Goal: Task Accomplishment & Management: Manage account settings

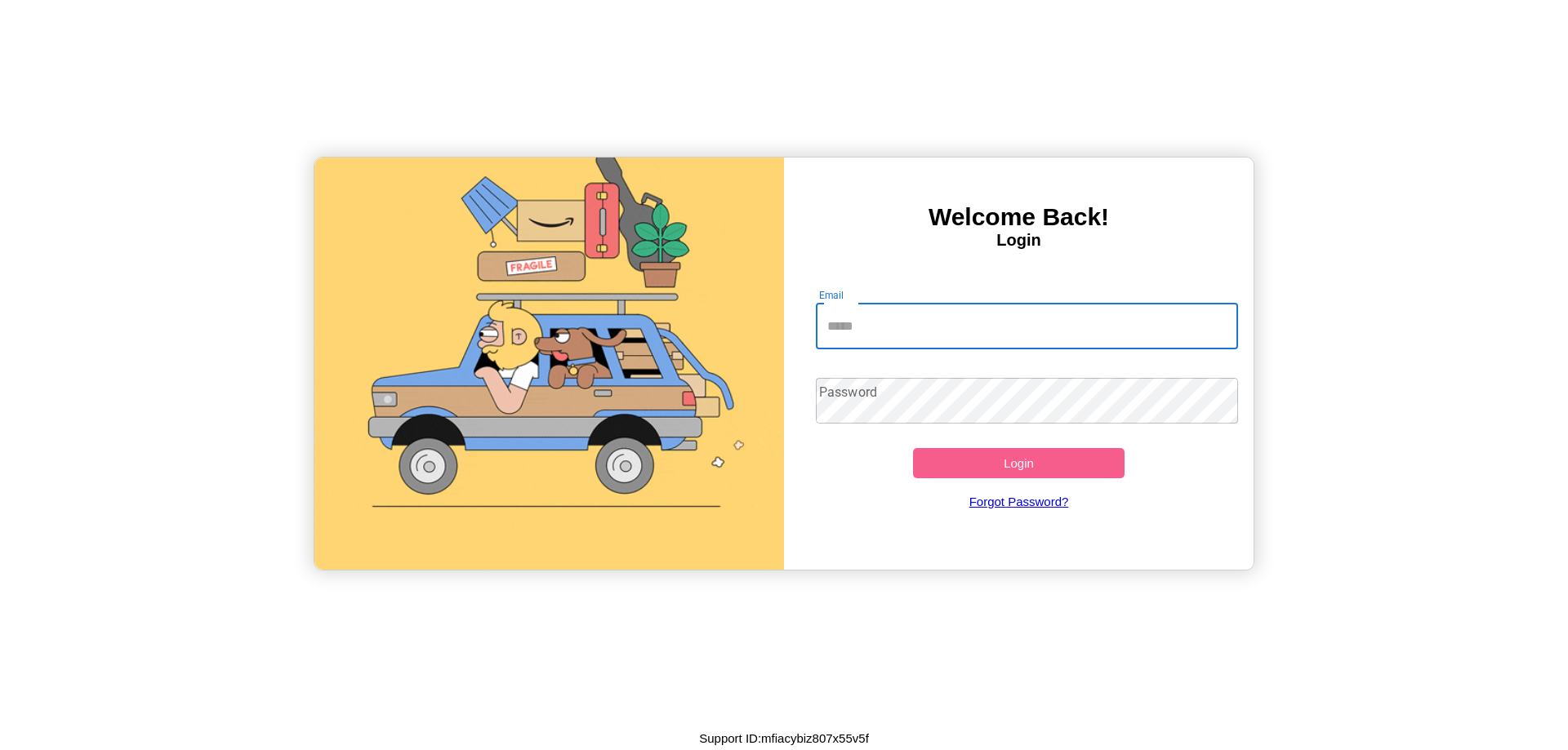
click at [1027, 326] on input "Email" at bounding box center [1027, 326] width 423 height 46
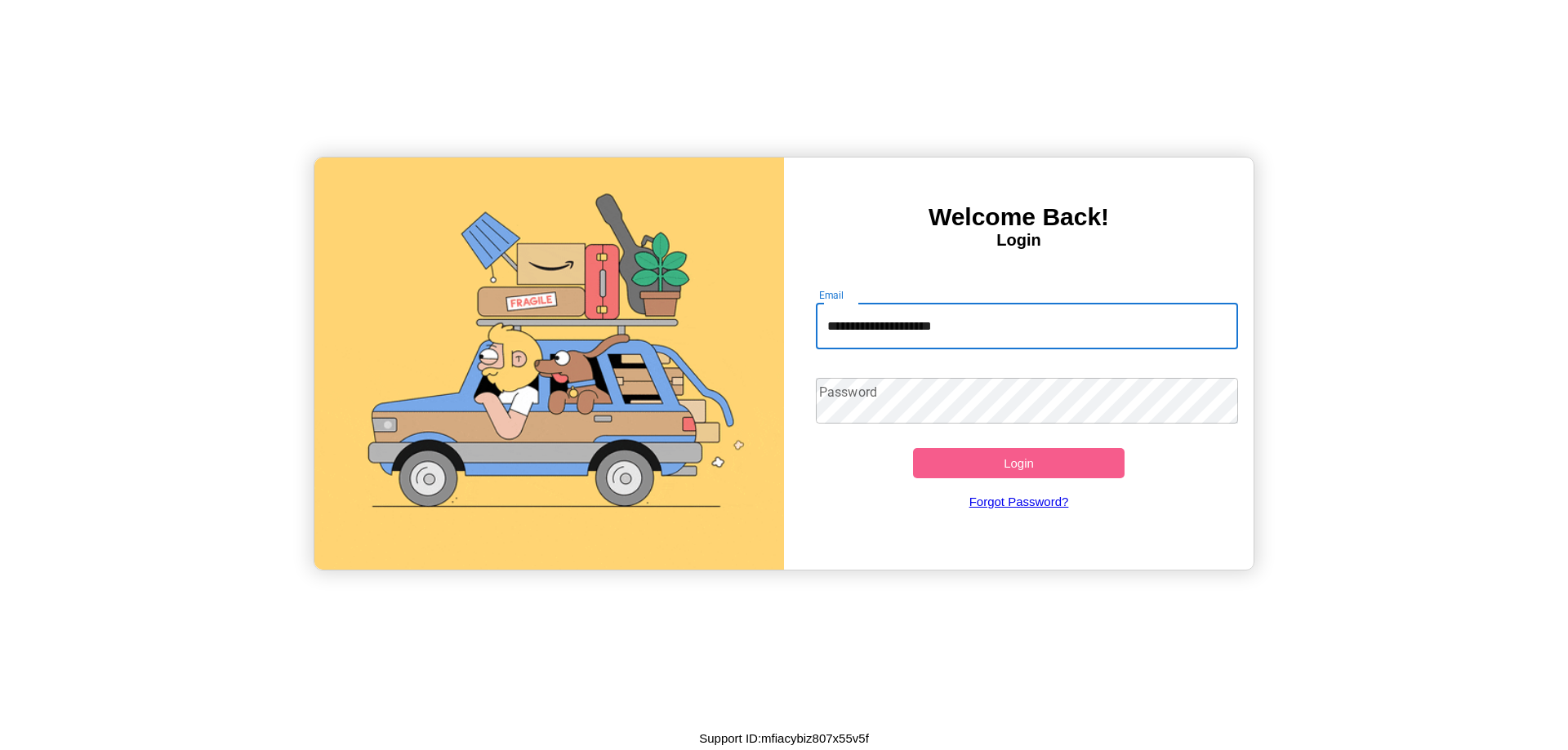
type input "**********"
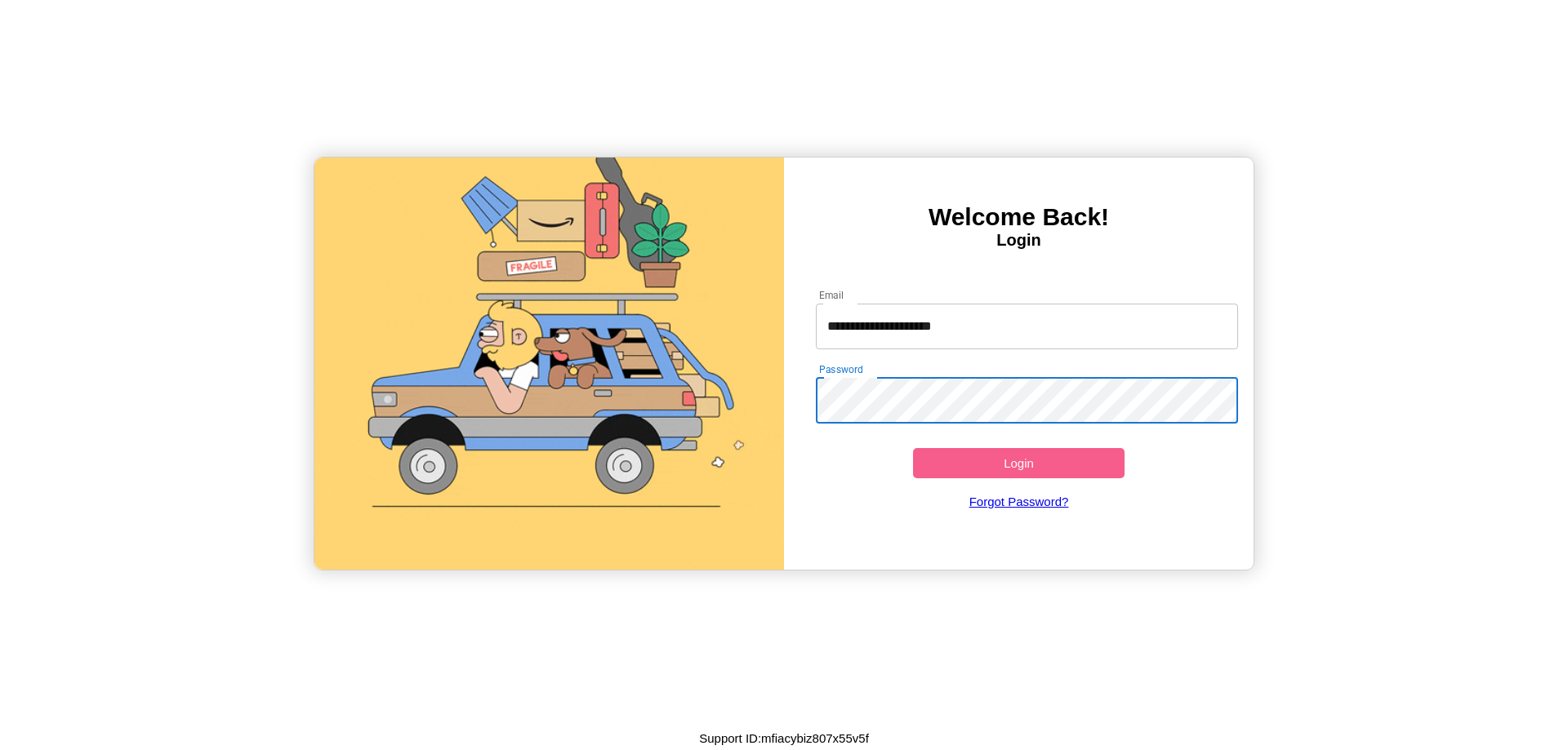
click at [1019, 462] on button "Login" at bounding box center [1019, 463] width 212 height 30
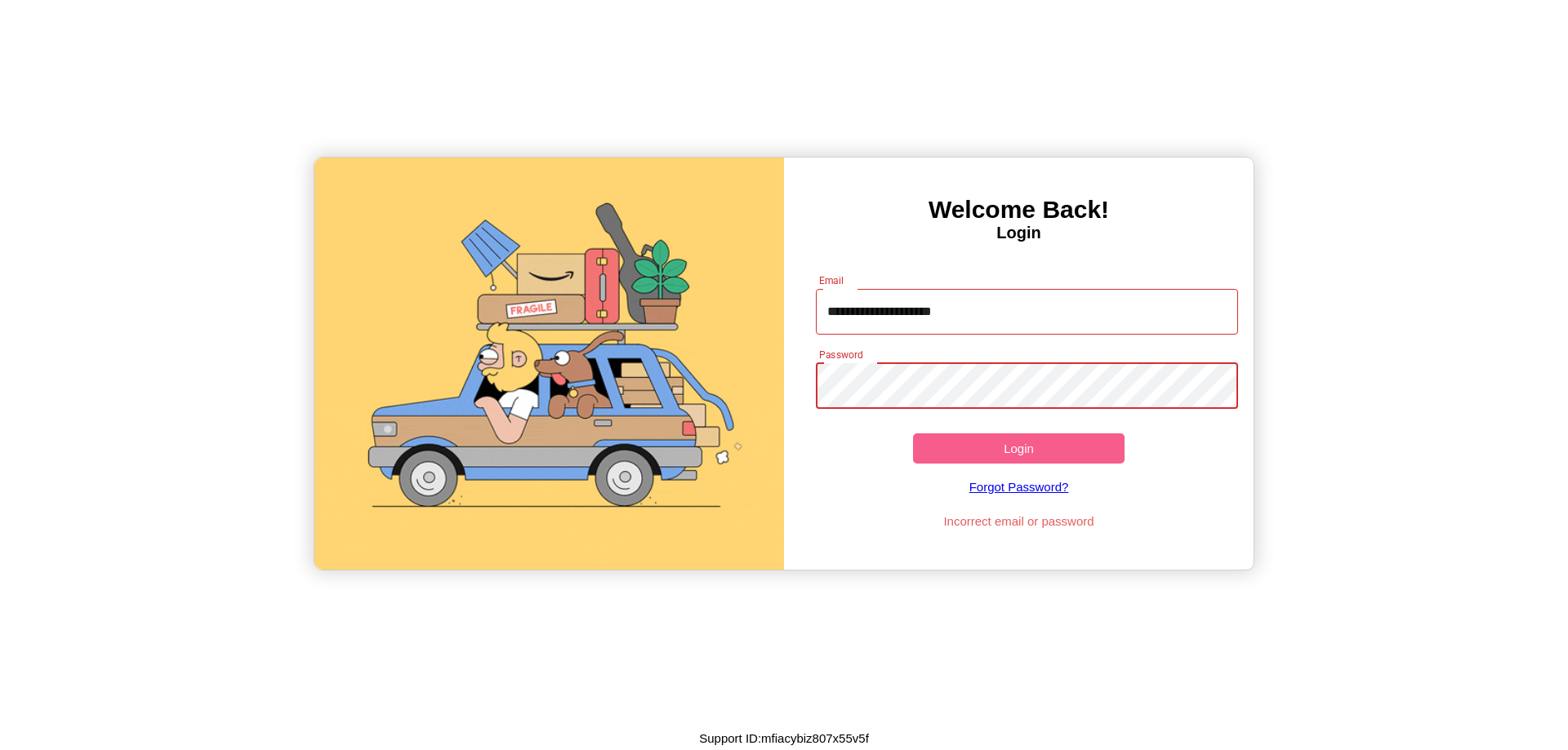
click at [1019, 448] on button "Login" at bounding box center [1019, 448] width 212 height 30
